Goal: Navigation & Orientation: Find specific page/section

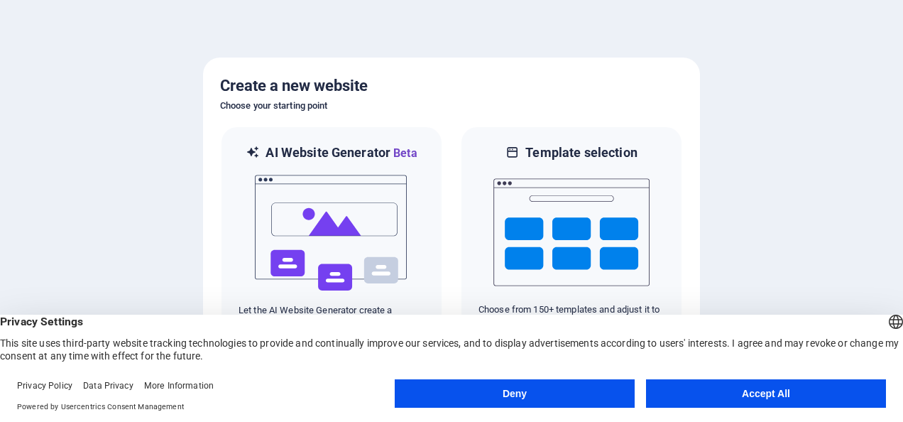
click at [764, 390] on button "Accept All" at bounding box center [766, 393] width 240 height 28
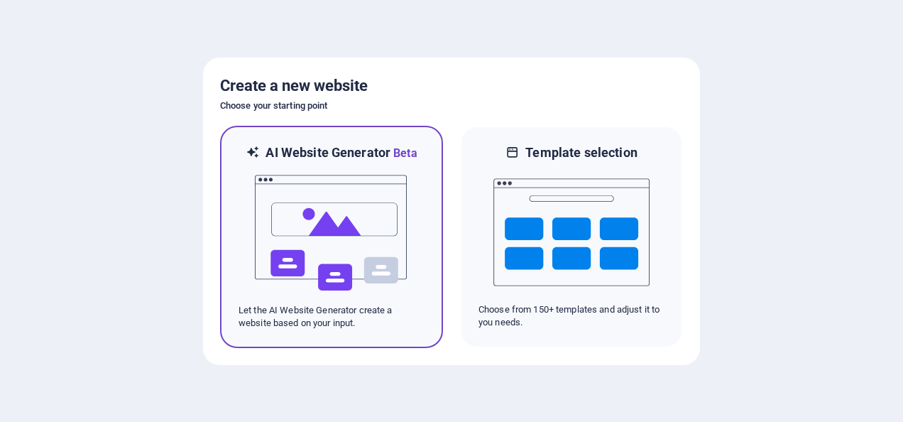
click at [372, 302] on img at bounding box center [331, 233] width 156 height 142
